Goal: Task Accomplishment & Management: Manage account settings

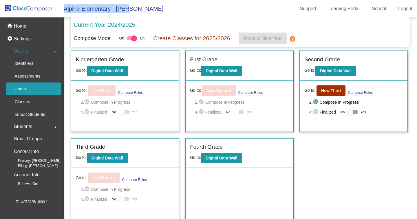
drag, startPoint x: 62, startPoint y: 8, endPoint x: 147, endPoint y: 11, distance: 84.4
click at [147, 11] on mat-toolbar "Alpine Elementary - Mike Support Learning Portal School Logout" at bounding box center [208, 8] width 417 height 17
click at [42, 52] on div "Set Up arrow_drop_down" at bounding box center [33, 51] width 55 height 12
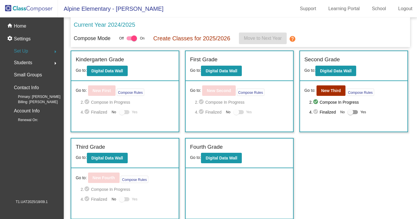
click at [42, 52] on div "Set Up arrow_right" at bounding box center [33, 51] width 55 height 12
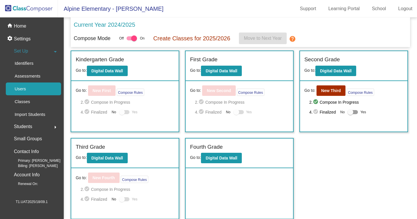
click at [35, 92] on link "Users" at bounding box center [33, 88] width 55 height 13
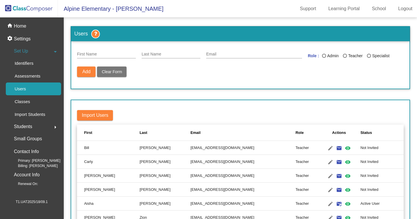
click at [108, 53] on input "First Name" at bounding box center [106, 54] width 59 height 5
drag, startPoint x: 113, startPoint y: 53, endPoint x: 71, endPoint y: 53, distance: 41.7
click at [77, 53] on input "User(Attacker)" at bounding box center [106, 54] width 59 height 5
type input "User(Attacker)"
click at [153, 54] on input "Last Name" at bounding box center [171, 54] width 59 height 5
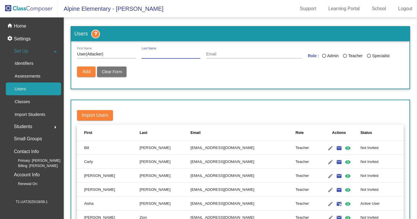
paste input "User(Attacker)"
type input "User(Attacker)"
click at [213, 56] on input "Email" at bounding box center [254, 54] width 96 height 5
paste input "cedepij887@artvara.com"
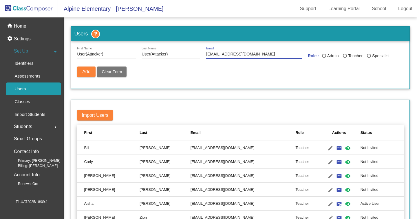
type input "cedepij887@artvara.com"
click at [347, 56] on div "Last Name" at bounding box center [345, 56] width 4 height 4
click at [345, 58] on input "Teacher" at bounding box center [345, 58] width 0 height 0
radio input "true"
click at [89, 71] on span "Add" at bounding box center [86, 71] width 8 height 5
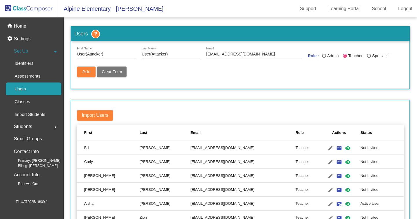
radio input "false"
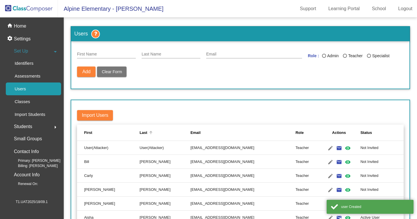
scroll to position [50, 0]
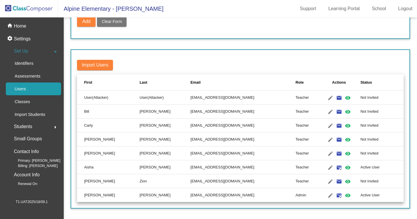
drag, startPoint x: 82, startPoint y: 95, endPoint x: 292, endPoint y: 97, distance: 209.5
click at [292, 97] on tr "User(Attacker) User(Attacker) cedepij887@artvara.com Teacher edit email mark_em…" at bounding box center [240, 97] width 327 height 14
click at [292, 97] on td "cedepij887@artvara.com" at bounding box center [243, 97] width 105 height 14
drag, startPoint x: 289, startPoint y: 97, endPoint x: 309, endPoint y: 99, distance: 19.8
click at [309, 99] on tr "User(Attacker) User(Attacker) cedepij887@artvara.com Teacher edit email mark_em…" at bounding box center [240, 97] width 327 height 14
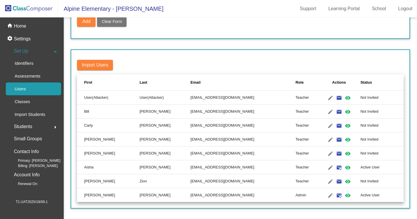
click at [309, 99] on td "Teacher" at bounding box center [307, 97] width 22 height 14
click at [337, 97] on mat-icon "email" at bounding box center [339, 97] width 7 height 7
drag, startPoint x: 62, startPoint y: 8, endPoint x: 160, endPoint y: 5, distance: 98.0
click at [160, 5] on mat-toolbar "Alpine Elementary - Mike Support Learning Portal School Logout" at bounding box center [208, 8] width 417 height 17
click at [198, 52] on div "Import Users First Last Email Role Actions Status User(Attacker) User(Attacker)…" at bounding box center [240, 128] width 339 height 159
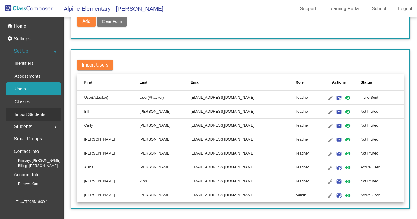
click at [30, 115] on p "Import Students" at bounding box center [29, 114] width 31 height 7
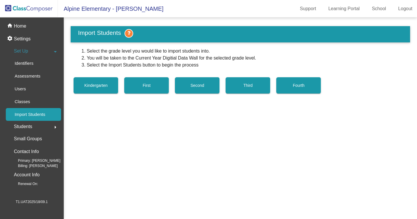
click at [105, 88] on button "Kindergarten" at bounding box center [96, 85] width 45 height 16
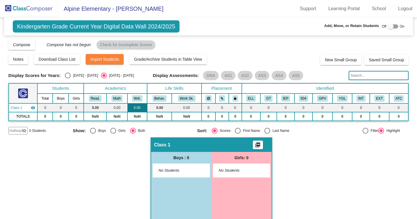
scroll to position [11, 0]
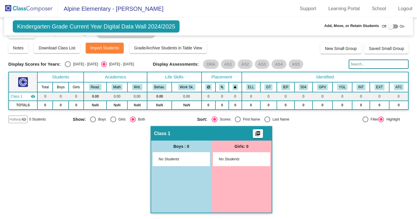
click at [301, 165] on div "Hallway - Hallway Class picture_as_pdf Add Student First Name Last Name Student…" at bounding box center [208, 172] width 400 height 93
click at [307, 126] on div "Hallway - Hallway Class picture_as_pdf Add Student First Name Last Name Student…" at bounding box center [208, 172] width 400 height 93
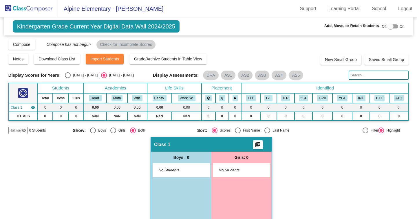
scroll to position [0, 0]
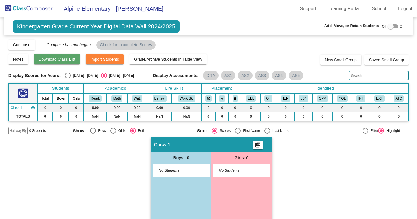
click at [52, 58] on span "Download Class List" at bounding box center [57, 59] width 37 height 5
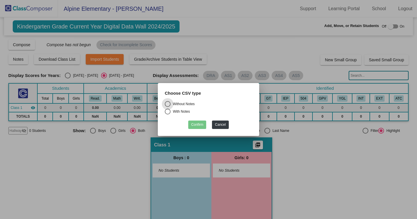
click at [176, 105] on div "Without Notes" at bounding box center [183, 103] width 24 height 5
click at [168, 107] on input "Without Notes" at bounding box center [168, 107] width 0 height 0
radio input "true"
click at [196, 126] on button "Confirm" at bounding box center [197, 124] width 18 height 8
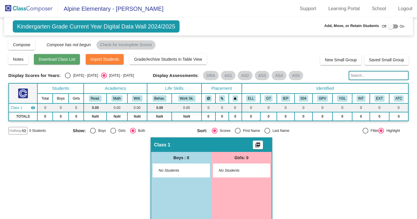
click at [63, 61] on span "Download Class List" at bounding box center [57, 59] width 37 height 5
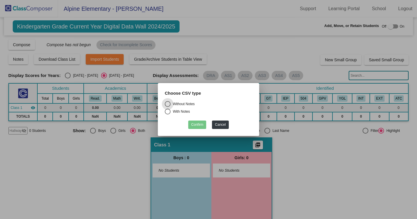
click at [184, 102] on div "Without Notes" at bounding box center [183, 103] width 24 height 5
click at [168, 107] on input "Without Notes" at bounding box center [168, 107] width 0 height 0
radio input "true"
click at [194, 122] on button "Confirm" at bounding box center [197, 124] width 18 height 8
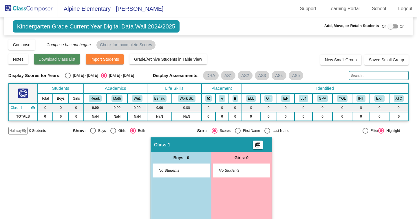
click at [75, 58] on span "Download Class List" at bounding box center [57, 59] width 37 height 5
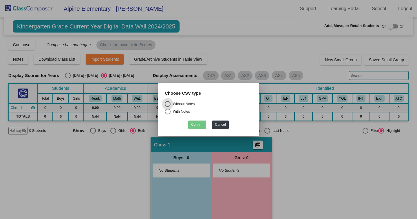
click at [181, 104] on div "Without Notes" at bounding box center [183, 103] width 24 height 5
click at [168, 107] on input "Without Notes" at bounding box center [168, 107] width 0 height 0
radio input "true"
click at [185, 112] on div "With Notes" at bounding box center [180, 111] width 19 height 5
click at [168, 114] on input "With Notes" at bounding box center [168, 114] width 0 height 0
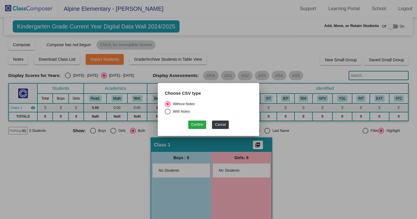
radio input "true"
click at [197, 127] on button "Confirm" at bounding box center [197, 124] width 18 height 8
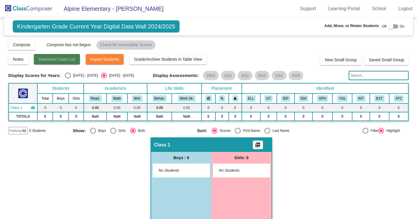
click at [67, 61] on span "Download Class List" at bounding box center [57, 59] width 37 height 5
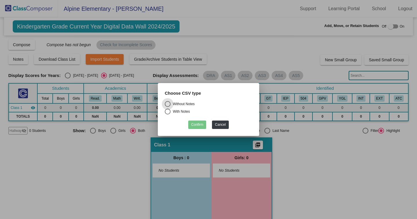
click at [183, 112] on div "With Notes" at bounding box center [180, 111] width 19 height 5
click at [168, 114] on input "With Notes" at bounding box center [168, 114] width 0 height 0
radio input "true"
click at [198, 125] on button "Confirm" at bounding box center [197, 124] width 18 height 8
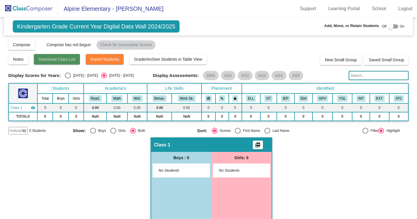
click at [77, 62] on button "Download Class List" at bounding box center [57, 59] width 46 height 10
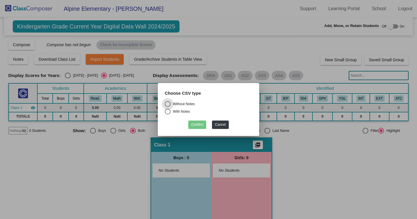
click at [185, 108] on label "With Notes" at bounding box center [209, 111] width 88 height 6
click at [168, 114] on input "With Notes" at bounding box center [168, 114] width 0 height 0
radio input "true"
click at [199, 126] on button "Confirm" at bounding box center [197, 124] width 18 height 8
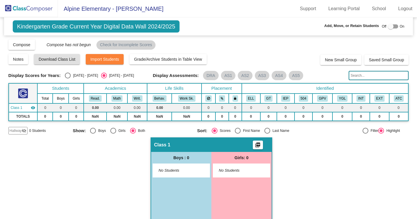
click at [122, 167] on div "Hallway - Hallway Class picture_as_pdf Add Student First Name Last Name Student…" at bounding box center [208, 183] width 400 height 93
click at [180, 30] on span "Kindergarten Grade Current Year Digital Data Wall 2024/2025" at bounding box center [96, 26] width 167 height 12
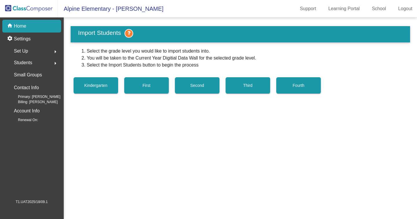
click at [32, 61] on span "Students" at bounding box center [23, 63] width 18 height 8
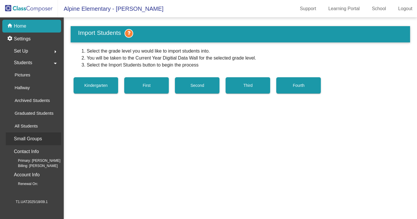
click at [30, 136] on p "Small Groups" at bounding box center [28, 138] width 28 height 8
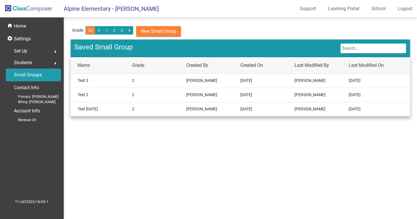
click at [156, 29] on span "New Small Group" at bounding box center [159, 31] width 36 height 6
click at [26, 50] on span "Set Up" at bounding box center [20, 51] width 13 height 8
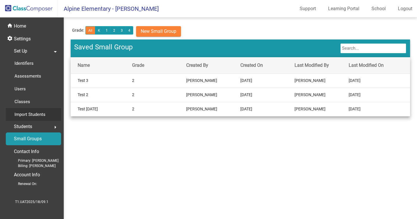
click at [31, 115] on p "Import Students" at bounding box center [29, 114] width 31 height 7
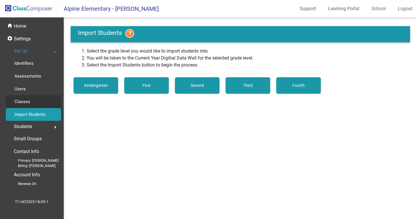
click at [33, 101] on div "Classes" at bounding box center [20, 101] width 29 height 13
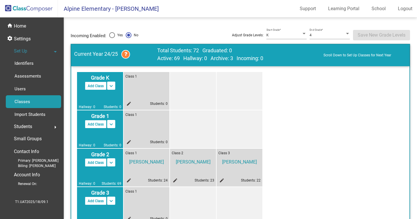
click at [129, 101] on mat-icon "edit" at bounding box center [128, 104] width 7 height 7
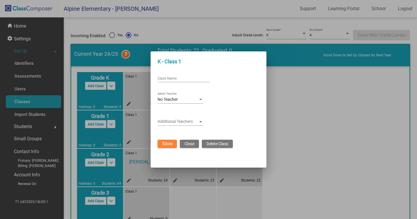
click at [184, 75] on div "Class Name" at bounding box center [184, 77] width 52 height 10
click at [284, 101] on div at bounding box center [208, 109] width 417 height 219
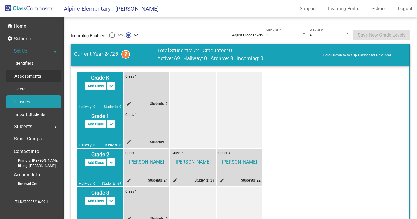
click at [43, 74] on div "Assessments" at bounding box center [26, 76] width 40 height 13
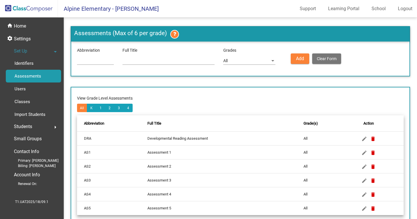
click at [103, 61] on input at bounding box center [95, 61] width 37 height 5
type input "vnbm"
click at [292, 61] on button "Add" at bounding box center [300, 58] width 19 height 10
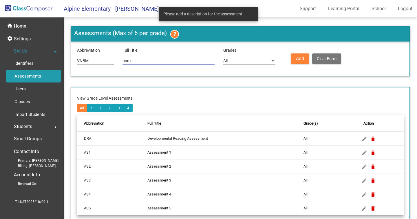
type input "bnm"
click at [298, 62] on button "Add" at bounding box center [300, 58] width 19 height 10
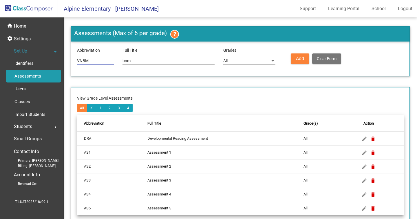
drag, startPoint x: 101, startPoint y: 58, endPoint x: 72, endPoint y: 57, distance: 28.7
click at [77, 59] on input "vnbm" at bounding box center [95, 61] width 37 height 5
drag, startPoint x: 146, startPoint y: 59, endPoint x: 108, endPoint y: 60, distance: 38.6
click at [123, 60] on input "bnm" at bounding box center [169, 61] width 92 height 5
click at [231, 59] on div "All" at bounding box center [246, 61] width 47 height 5
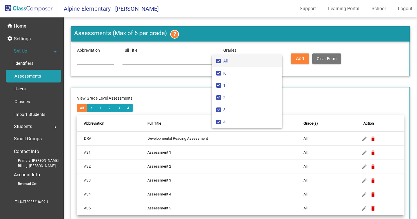
click at [185, 83] on div at bounding box center [208, 109] width 417 height 219
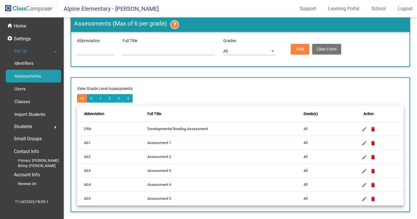
scroll to position [13, 0]
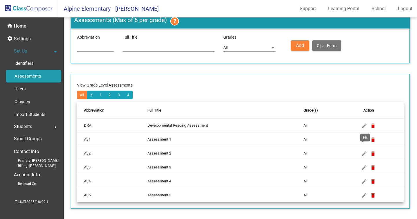
click at [367, 128] on mat-icon "edit" at bounding box center [364, 125] width 7 height 7
type input "DRA"
type input "Developmental Reading Assessment"
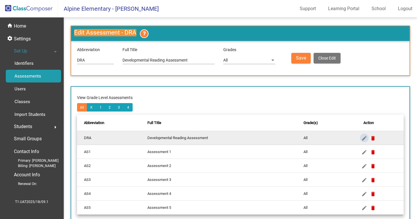
scroll to position [0, 0]
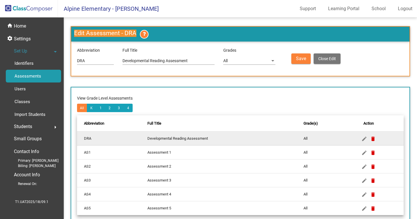
click at [232, 87] on div "View Grade Level Assessments All K 1 2 3 4 Abbreviation Full Title Grade(s) Act…" at bounding box center [240, 154] width 339 height 135
click at [320, 55] on button "Close Edit" at bounding box center [327, 58] width 27 height 10
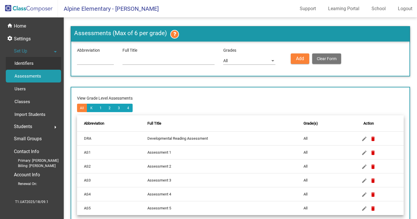
click at [39, 63] on link "Identifiers" at bounding box center [33, 63] width 55 height 13
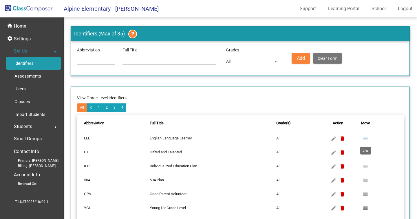
click at [367, 137] on mat-icon "reorder" at bounding box center [365, 138] width 7 height 7
click at [108, 62] on input at bounding box center [96, 60] width 38 height 5
type input "ABC"
click at [141, 61] on input at bounding box center [170, 60] width 94 height 5
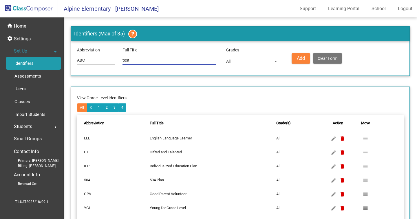
type input "test"
click at [241, 64] on div "All" at bounding box center [252, 59] width 52 height 10
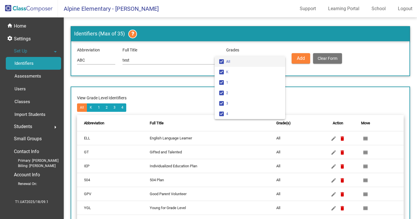
click at [239, 65] on span "All" at bounding box center [253, 61] width 54 height 10
click at [246, 57] on span "All" at bounding box center [253, 61] width 54 height 10
click at [174, 82] on div at bounding box center [208, 109] width 417 height 219
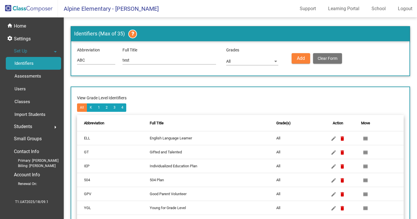
click at [300, 62] on button "Add" at bounding box center [301, 58] width 19 height 10
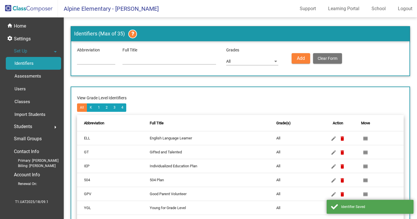
scroll to position [69, 0]
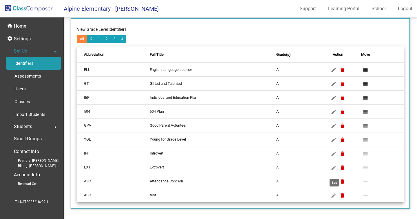
click at [336, 194] on mat-icon "edit" at bounding box center [333, 195] width 7 height 7
type input "ABC"
type input "test"
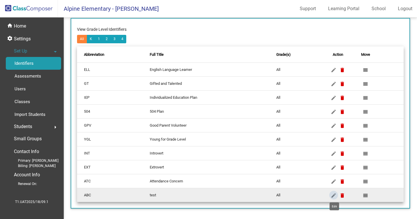
scroll to position [9, 0]
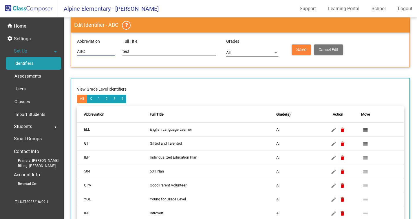
click at [330, 48] on span "Cancel Edit" at bounding box center [329, 49] width 20 height 5
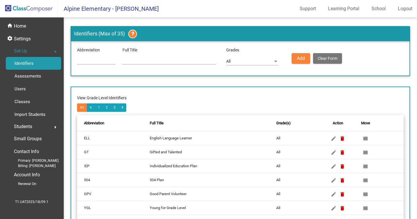
scroll to position [69, 0]
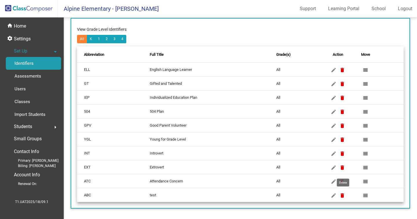
click at [343, 198] on mat-icon "delete" at bounding box center [342, 195] width 7 height 7
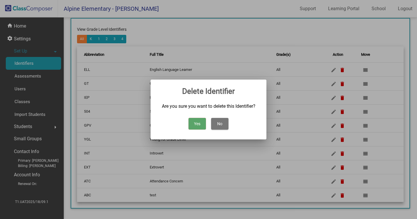
click at [221, 125] on button "No" at bounding box center [219, 124] width 17 height 12
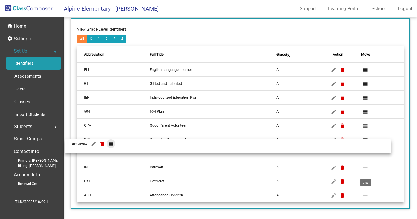
drag, startPoint x: 368, startPoint y: 195, endPoint x: 356, endPoint y: 147, distance: 49.9
click at [356, 147] on body "Alpine Elementary - [PERSON_NAME] Support Learning Portal School Logout home Ho…" at bounding box center [208, 109] width 417 height 219
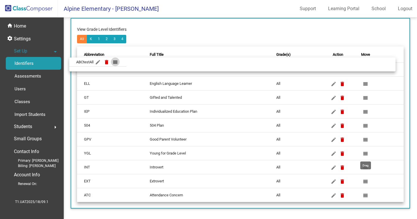
drag, startPoint x: 368, startPoint y: 152, endPoint x: 361, endPoint y: 64, distance: 88.7
click at [361, 64] on body "Alpine Elementary - [PERSON_NAME] Support Learning Portal School Logout home Ho…" at bounding box center [208, 109] width 417 height 219
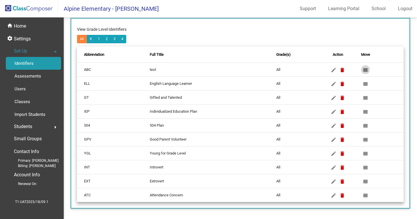
scroll to position [0, 0]
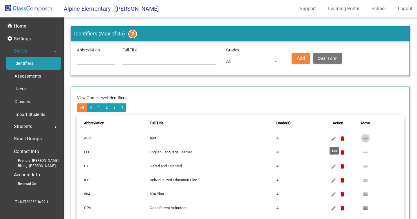
click at [333, 135] on mat-icon "edit" at bounding box center [333, 138] width 7 height 7
type input "ABC"
type input "test"
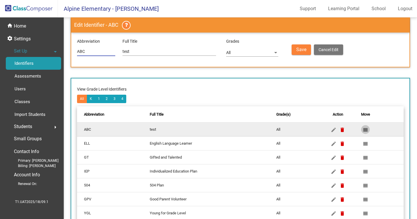
click at [295, 47] on button "Save" at bounding box center [301, 49] width 19 height 10
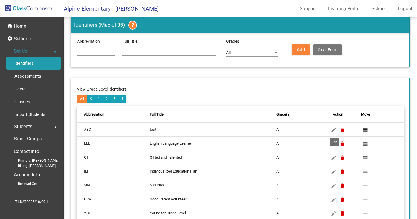
click at [332, 128] on mat-icon "edit" at bounding box center [333, 129] width 7 height 7
type input "ABC"
type input "test"
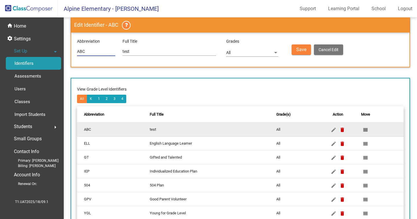
click at [298, 52] on span "Save" at bounding box center [301, 50] width 10 height 6
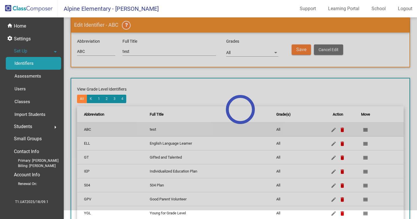
click at [294, 139] on div at bounding box center [241, 109] width 354 height 201
click at [285, 78] on div at bounding box center [241, 109] width 354 height 201
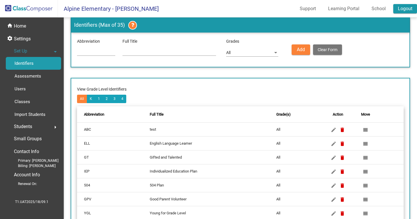
click at [411, 7] on link "Logout" at bounding box center [406, 8] width 24 height 9
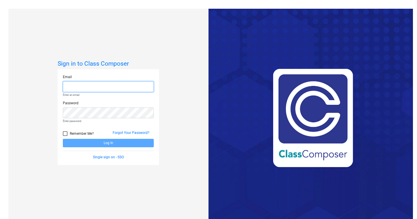
click at [153, 84] on input "email" at bounding box center [108, 86] width 91 height 11
type input "test"
click at [85, 83] on input "test" at bounding box center [108, 86] width 91 height 11
click at [86, 84] on input "test" at bounding box center [108, 86] width 91 height 11
drag, startPoint x: 86, startPoint y: 84, endPoint x: 56, endPoint y: 84, distance: 29.8
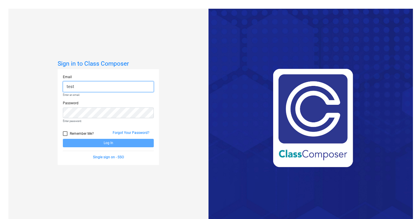
click at [63, 84] on input "test" at bounding box center [108, 86] width 91 height 11
paste input "[EMAIL_ADDRESS][DOMAIN_NAME]"
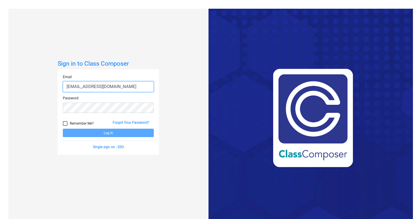
type input "[EMAIL_ADDRESS][DOMAIN_NAME]"
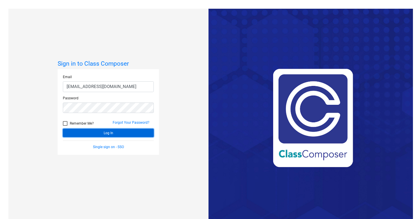
click at [123, 131] on button "Log In" at bounding box center [108, 132] width 91 height 8
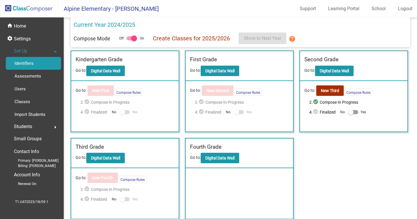
click at [40, 59] on link "Identifiers" at bounding box center [33, 63] width 55 height 13
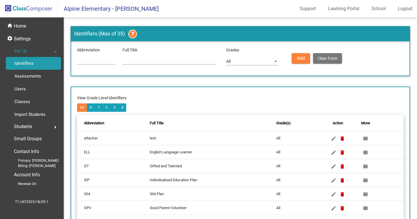
drag, startPoint x: 79, startPoint y: 119, endPoint x: 287, endPoint y: 145, distance: 209.2
click at [287, 145] on table "Abbreviation Full Title Grade(s) Action Move attacker test All edit delete reor…" at bounding box center [240, 193] width 327 height 156
click at [246, 138] on td "test" at bounding box center [213, 138] width 127 height 14
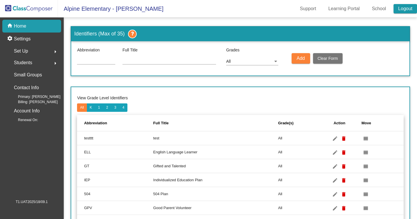
click at [396, 10] on link "Logout" at bounding box center [405, 8] width 23 height 9
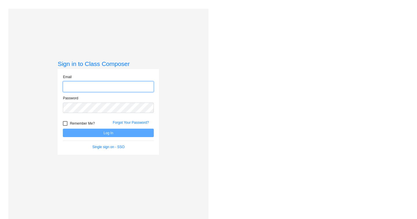
paste input ""2","3","4"],"identifier":{"shortName":"testttt","description":"test "}},"year"…"
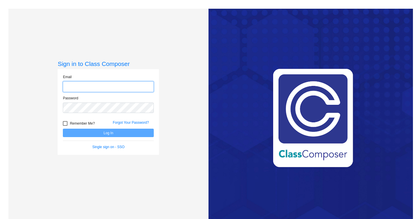
type input ""2","3","4"],"identifier":{"shortName":"testttt","description":"test "}},"year"…"
click at [124, 88] on input "email" at bounding box center [108, 86] width 91 height 11
paste input "[EMAIL_ADDRESS][DOMAIN_NAME]"
type input "[EMAIL_ADDRESS][DOMAIN_NAME]"
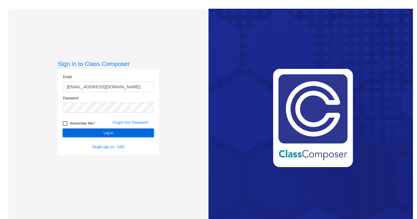
click at [114, 132] on button "Log In" at bounding box center [108, 132] width 91 height 8
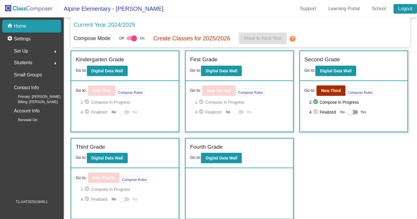
click at [405, 9] on link "Logout" at bounding box center [405, 8] width 23 height 9
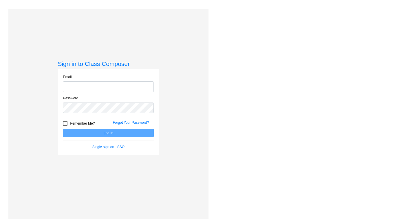
click at [256, 39] on div "Love Class Composer? Share it with a friend! If you're happy with Class Compose…" at bounding box center [311, 118] width 205 height 219
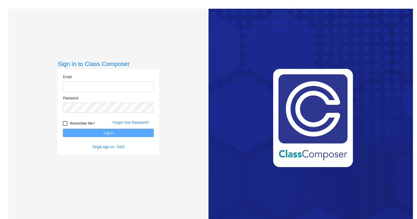
click at [100, 92] on div "Email" at bounding box center [109, 84] width 100 height 21
click at [119, 83] on input "email" at bounding box center [108, 86] width 91 height 11
paste input "[EMAIL_ADDRESS][DOMAIN_NAME]"
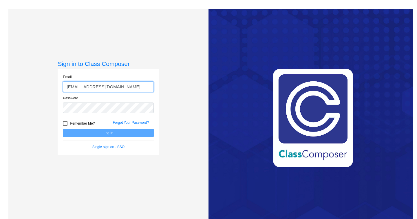
type input "[EMAIL_ADDRESS][DOMAIN_NAME]"
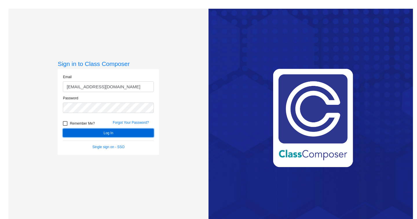
click at [126, 132] on button "Log In" at bounding box center [108, 132] width 91 height 8
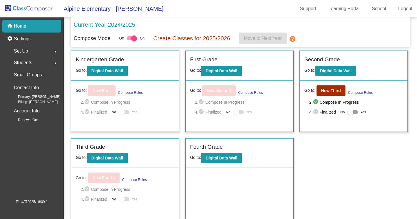
click at [365, 132] on div "Incoming (New students moving into lowest grade) Go to: Incoming Dashboard Go t…" at bounding box center [240, 134] width 339 height 168
click at [403, 8] on link "Logout" at bounding box center [405, 8] width 23 height 9
